Goal: Find specific page/section: Find specific page/section

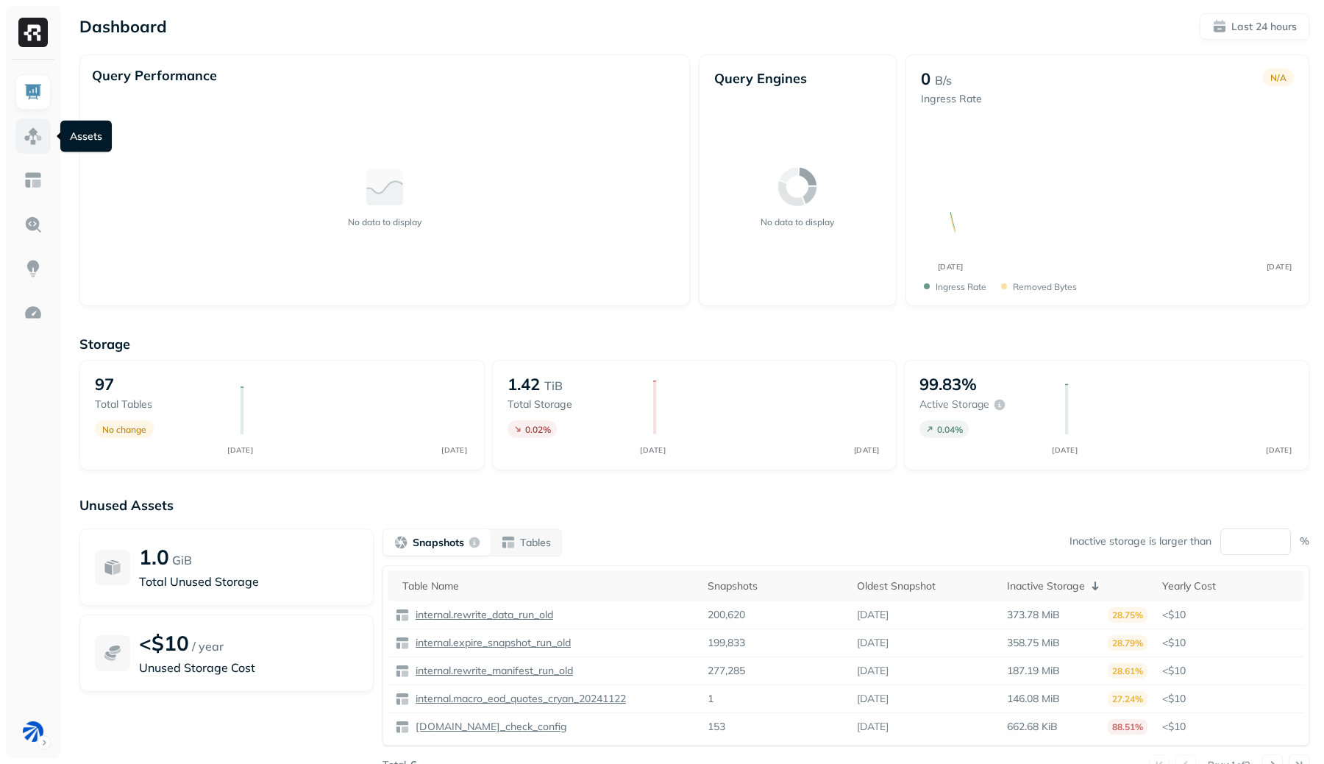
click at [34, 134] on img at bounding box center [33, 136] width 19 height 19
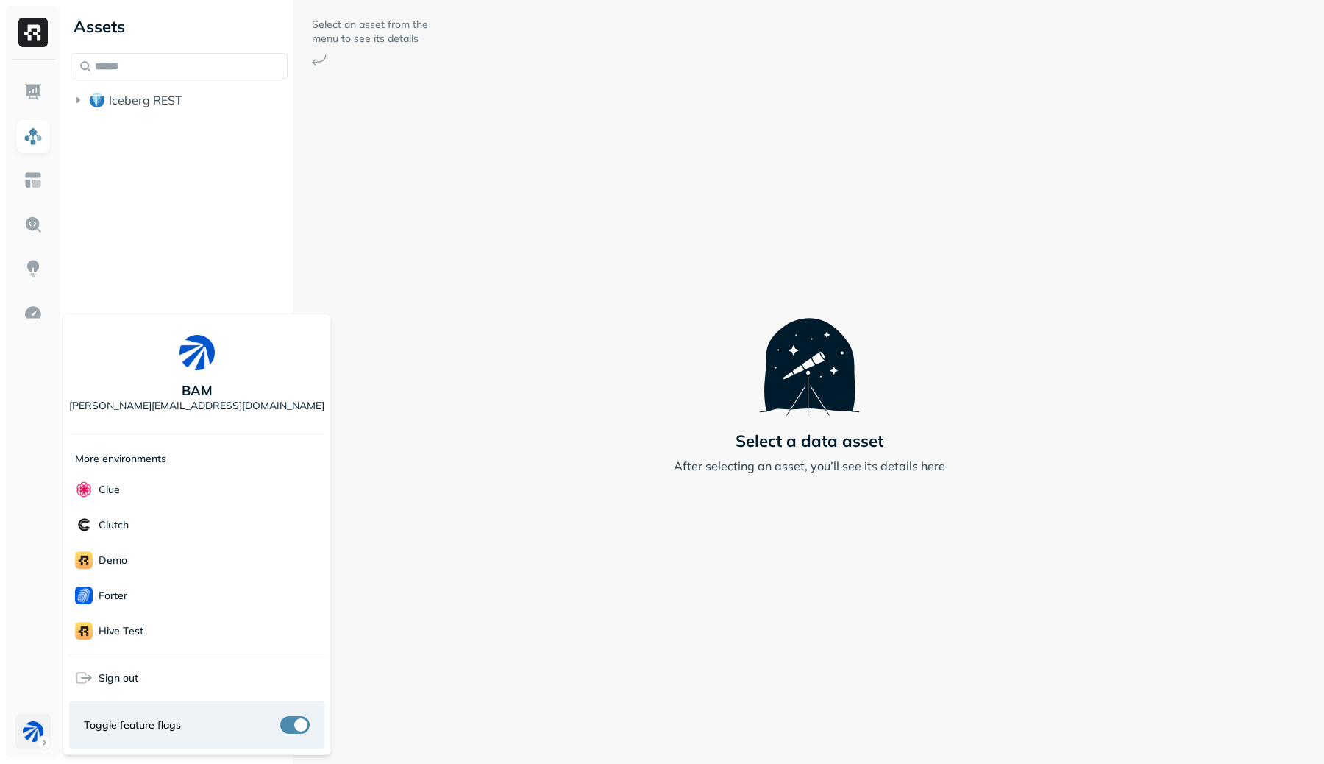
click at [22, 716] on html "Assets Iceberg REST Select an asset from the menu to see its details Select a d…" at bounding box center [662, 382] width 1324 height 764
click at [133, 597] on div "Unity" at bounding box center [196, 595] width 255 height 36
